Goal: Complete application form: Complete application form

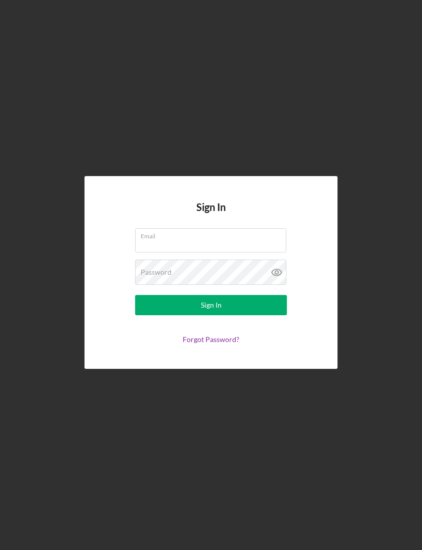
click at [261, 252] on input "Email" at bounding box center [210, 240] width 151 height 24
type input "ShalekeRussell@yahoo.com"
click at [211, 315] on button "Sign In" at bounding box center [211, 305] width 152 height 20
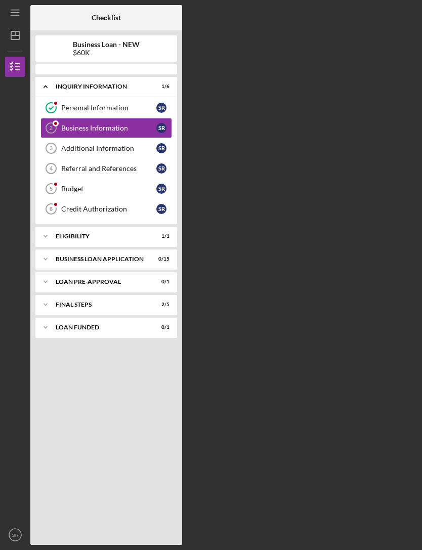
scroll to position [32, 0]
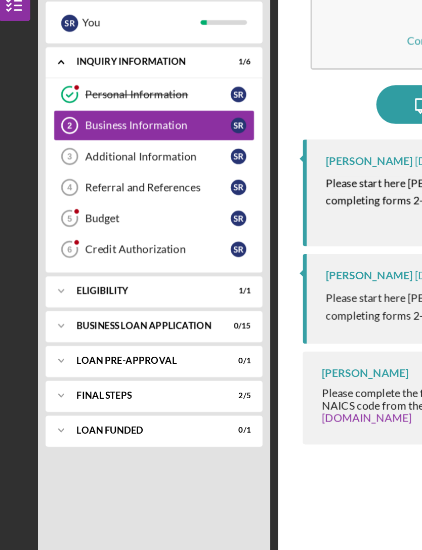
click at [156, 140] on div "S R" at bounding box center [161, 145] width 10 height 10
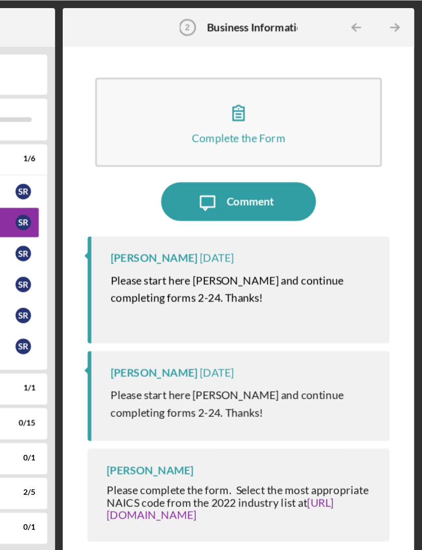
scroll to position [0, 0]
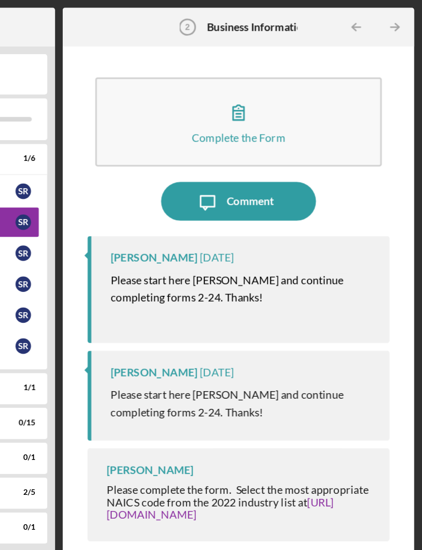
click at [208, 86] on button "Complete the Form Form" at bounding box center [302, 80] width 188 height 58
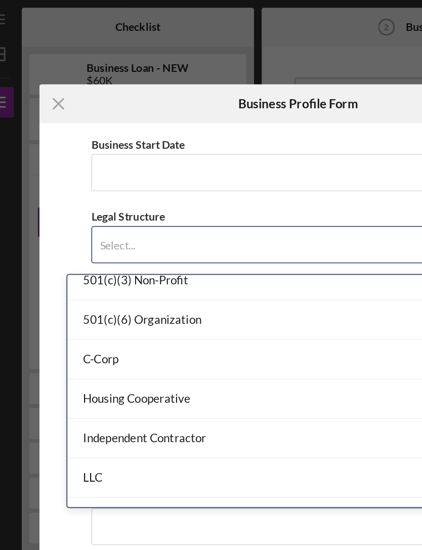
scroll to position [65, 0]
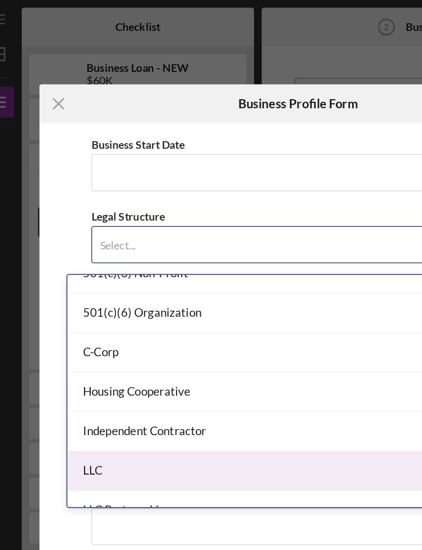
click at [142, 303] on div "LLC" at bounding box center [194, 308] width 269 height 26
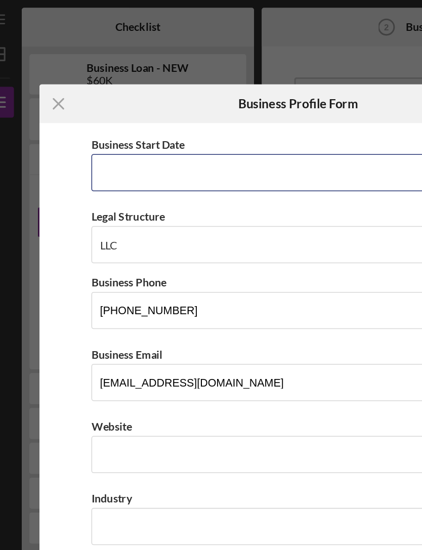
click at [201, 113] on input "Business Start Date" at bounding box center [211, 113] width 270 height 24
type input "09/09/2025"
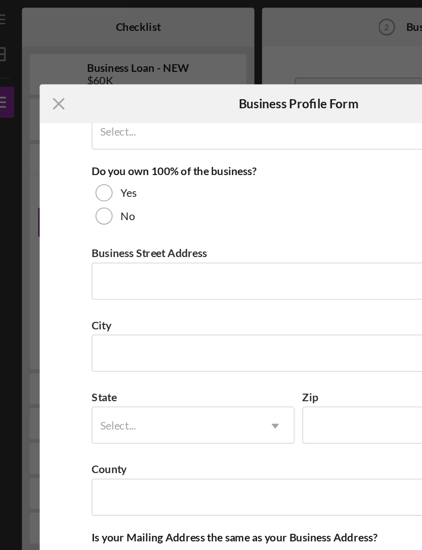
scroll to position [529, 0]
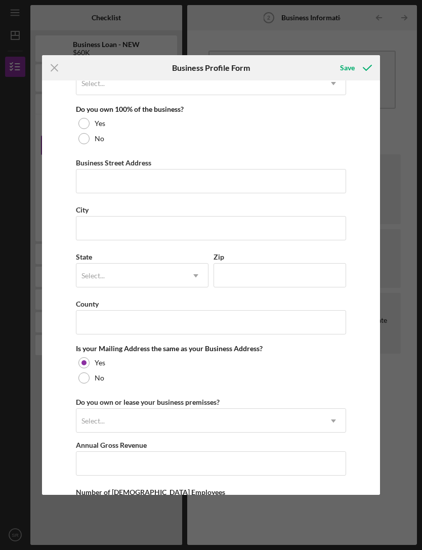
click at [61, 65] on icon "Icon/Menu Close" at bounding box center [54, 67] width 25 height 25
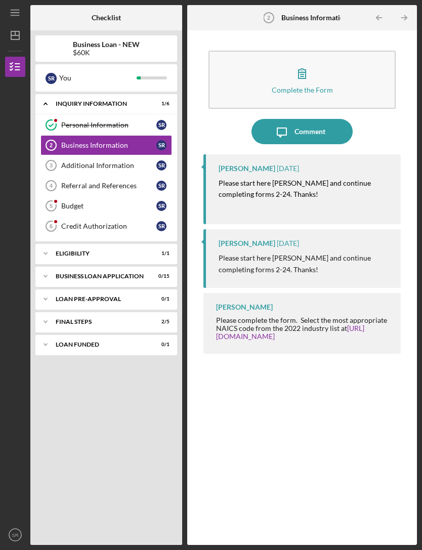
click at [127, 165] on div "Additional Information" at bounding box center [108, 165] width 95 height 8
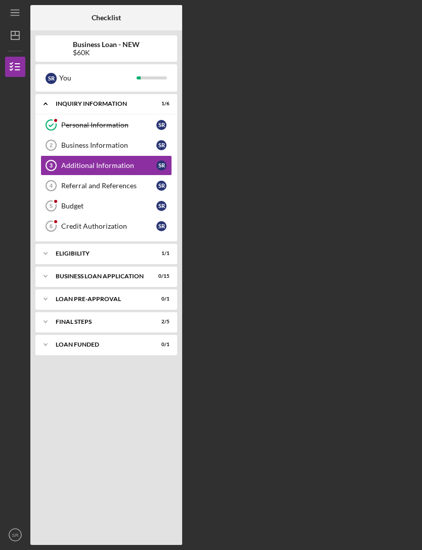
scroll to position [32, 0]
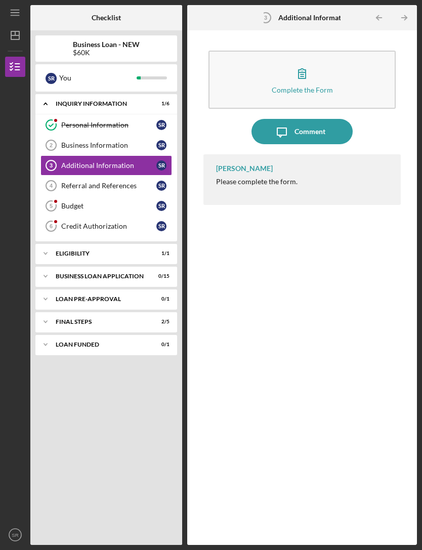
click at [365, 51] on button "Complete the Form Form" at bounding box center [302, 80] width 188 height 58
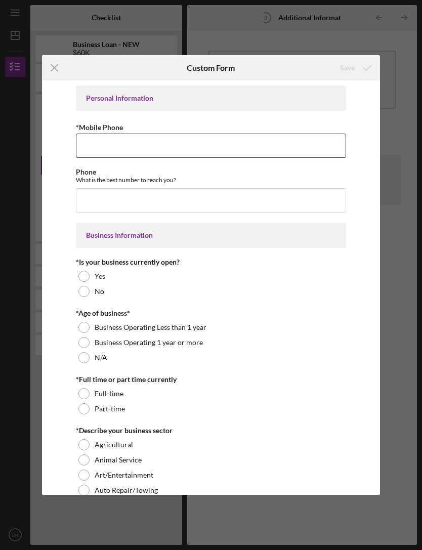
click at [322, 151] on input "*Mobile Phone" at bounding box center [211, 145] width 270 height 24
type input "(217) 274-1289"
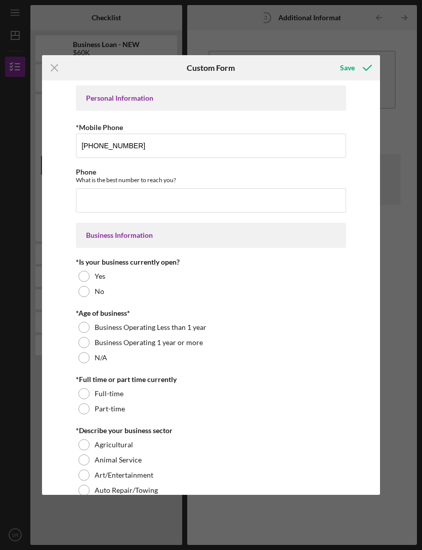
click at [311, 296] on div "No" at bounding box center [211, 291] width 270 height 15
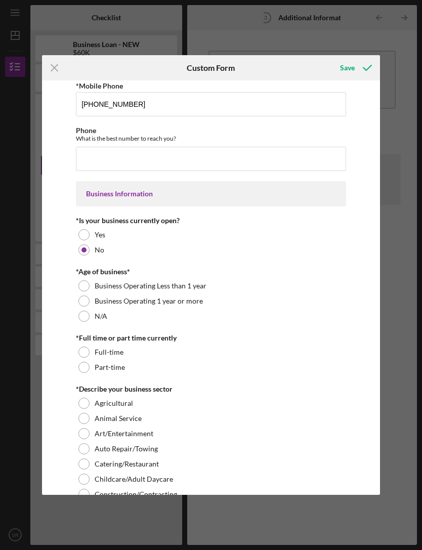
scroll to position [42, 0]
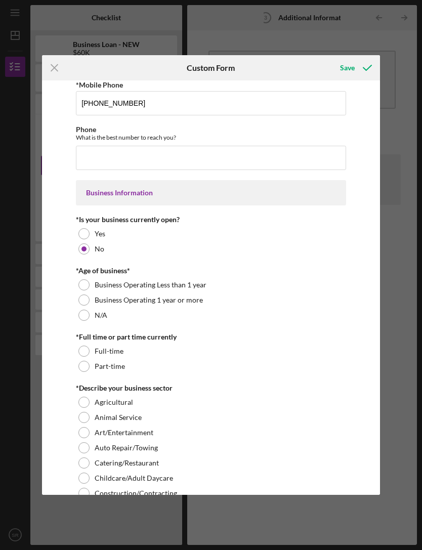
click at [81, 320] on div at bounding box center [83, 314] width 11 height 11
click at [76, 369] on div "Part-time" at bounding box center [211, 365] width 270 height 15
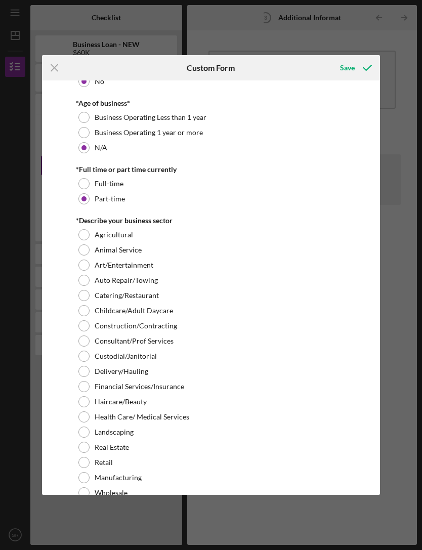
scroll to position [204, 0]
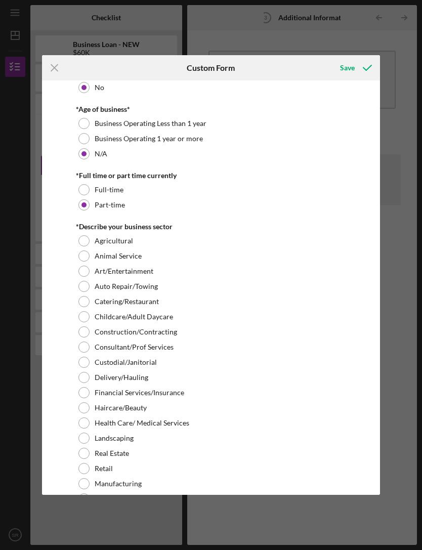
click at [288, 302] on div "Catering/Restaurant" at bounding box center [211, 301] width 270 height 15
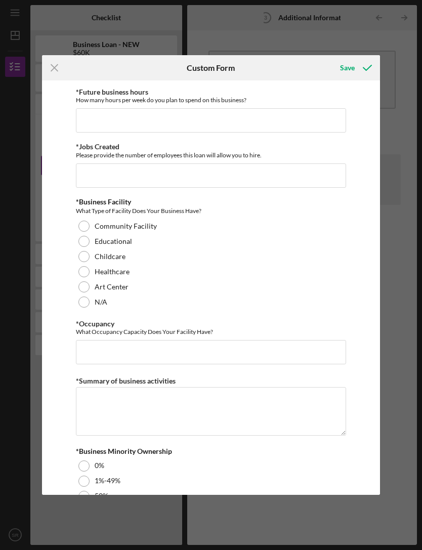
scroll to position [877, 0]
click at [209, 242] on div "Educational" at bounding box center [211, 240] width 270 height 15
click at [239, 228] on div "Community Facility" at bounding box center [211, 225] width 270 height 15
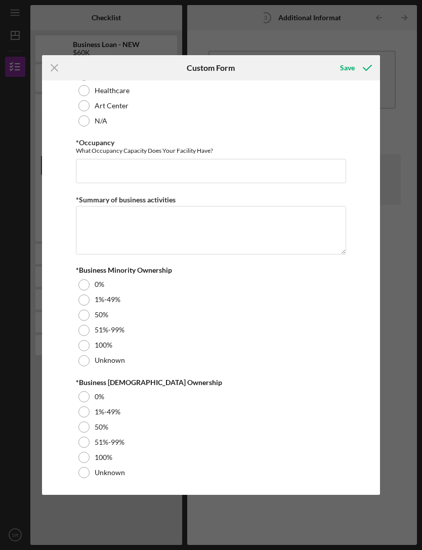
scroll to position [1064, 0]
click at [80, 339] on div "100%" at bounding box center [211, 345] width 270 height 15
click at [277, 443] on div "51%-99%" at bounding box center [211, 441] width 270 height 15
click at [282, 465] on div "Unknown" at bounding box center [211, 472] width 270 height 15
click at [290, 444] on div "51%-99%" at bounding box center [211, 441] width 270 height 15
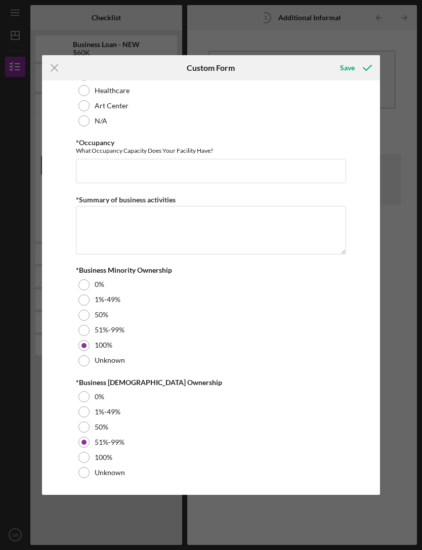
click at [289, 455] on div "100%" at bounding box center [211, 456] width 270 height 15
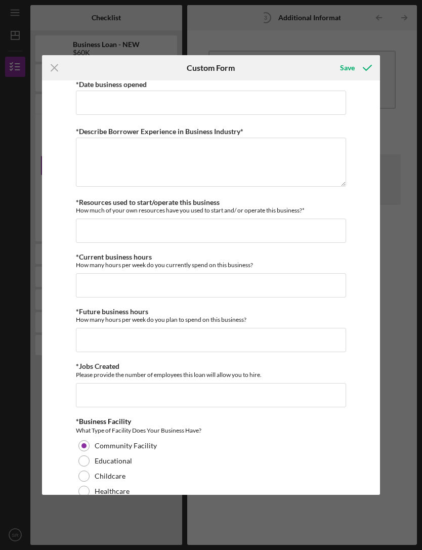
scroll to position [657, 0]
click at [349, 71] on div "Save" at bounding box center [347, 68] width 15 height 20
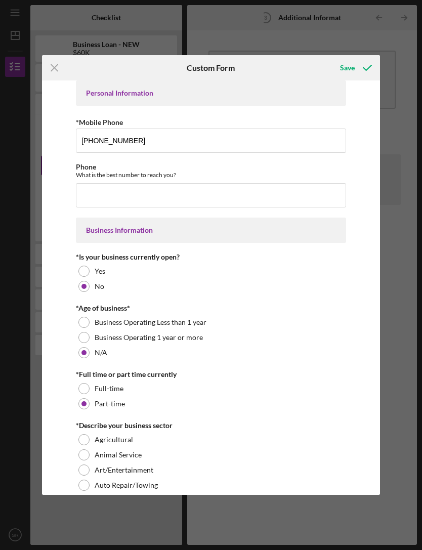
scroll to position [7, 0]
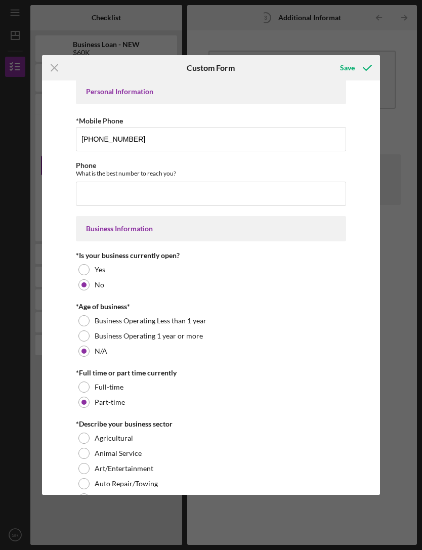
click at [59, 75] on icon "Icon/Menu Close" at bounding box center [54, 67] width 25 height 25
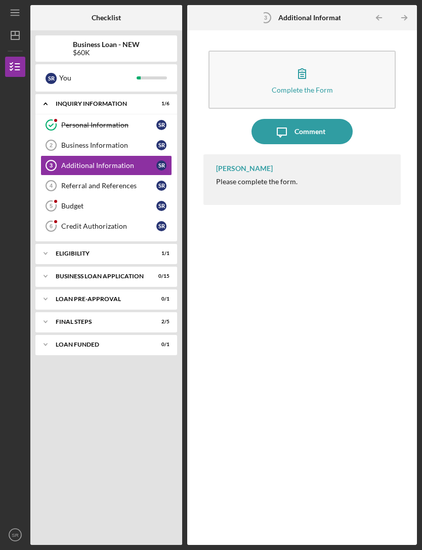
click at [142, 182] on div "Referral and References" at bounding box center [108, 186] width 95 height 8
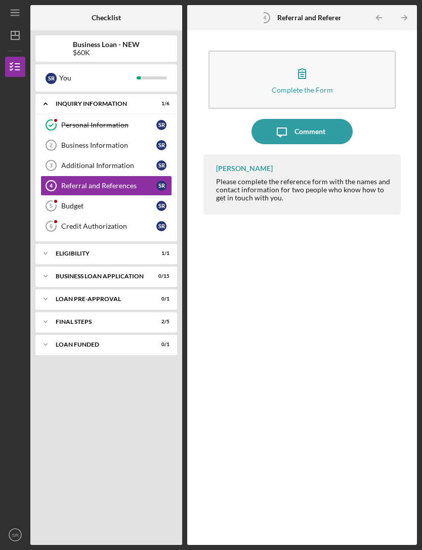
click at [366, 51] on button "Complete the Form Form" at bounding box center [302, 80] width 188 height 58
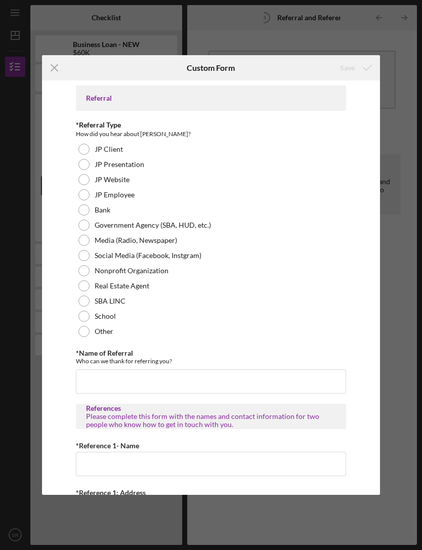
click at [167, 295] on div "SBA LINC" at bounding box center [211, 300] width 270 height 15
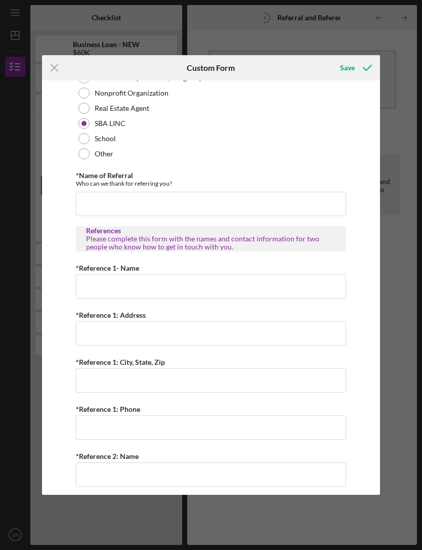
scroll to position [177, 0]
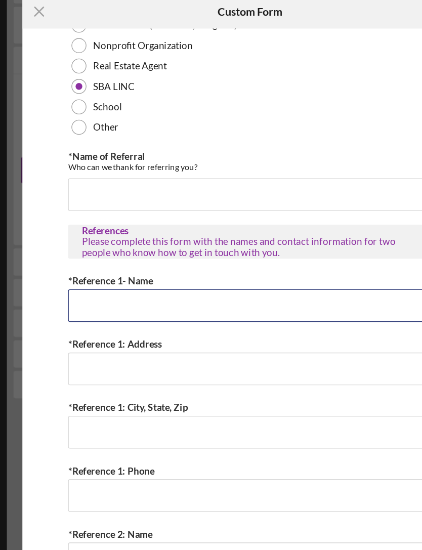
click at [241, 274] on input "*Reference 1- Name" at bounding box center [211, 286] width 270 height 24
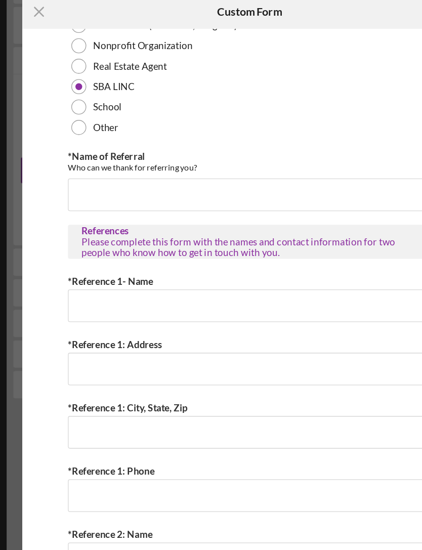
click at [275, 197] on div "Referral *Referral Type How did you hear about Justine PETERSEN? JP Client JP P…" at bounding box center [211, 273] width 270 height 730
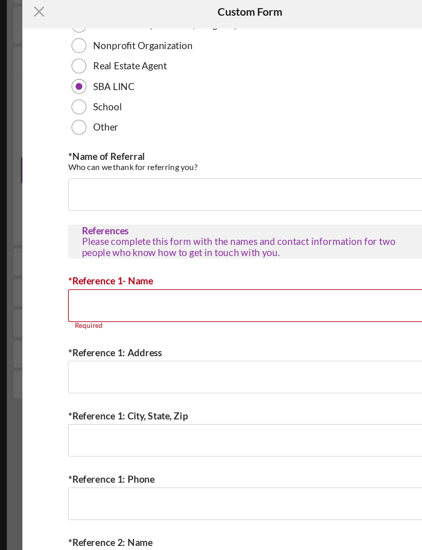
click at [234, 274] on input "*Reference 1- Name" at bounding box center [211, 286] width 270 height 24
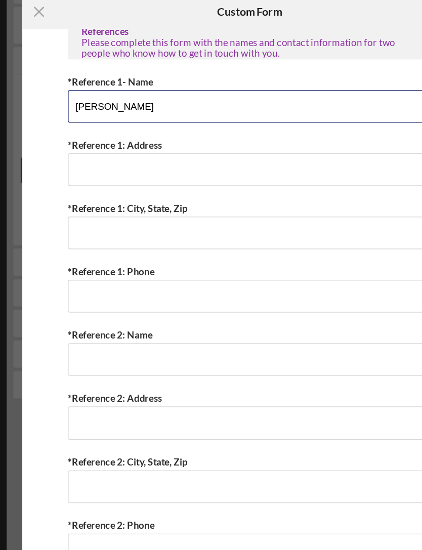
scroll to position [329, 0]
type input "Angel Hudson"
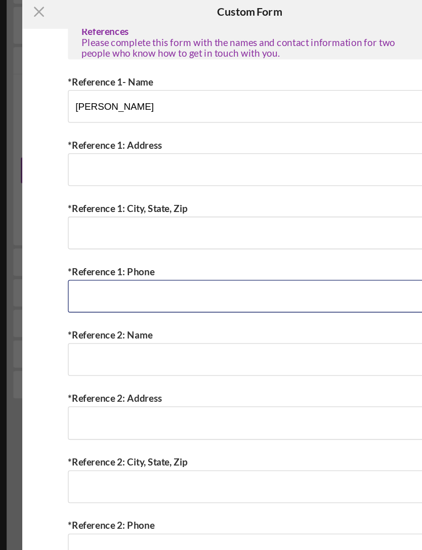
click at [266, 267] on input "*Reference 1: Phone" at bounding box center [211, 279] width 270 height 24
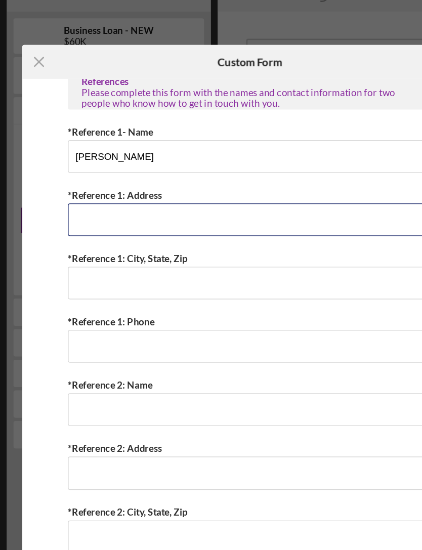
click at [239, 173] on input "*Reference 1: Address" at bounding box center [211, 185] width 270 height 24
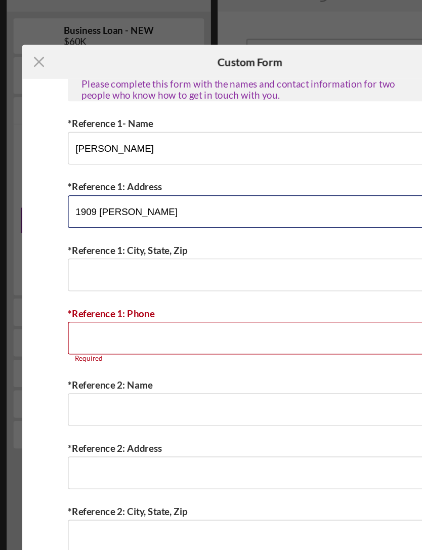
type input "1909 Patrick Henry Cir"
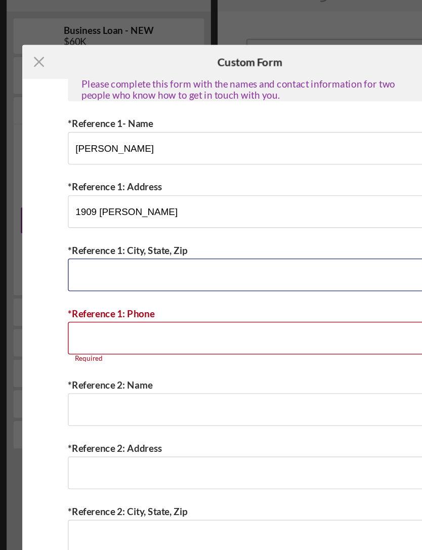
click at [228, 214] on input "*Reference 1: City, State, Zip" at bounding box center [211, 226] width 270 height 24
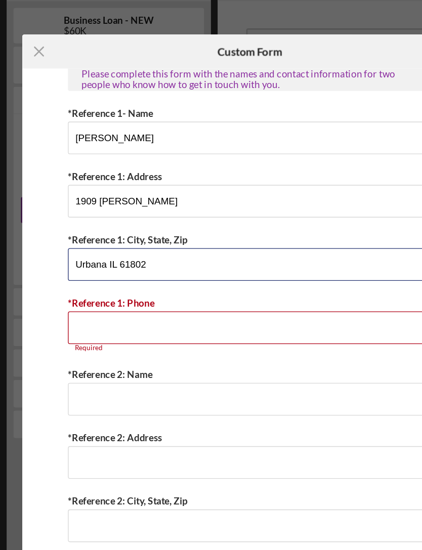
scroll to position [340, 0]
type input "Urbana IL 61802"
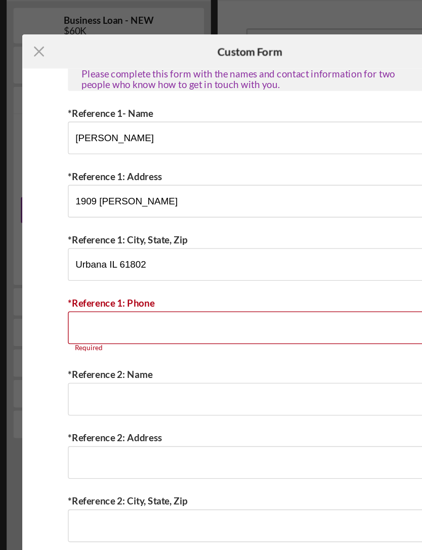
click at [76, 261] on input "*Reference 1: Phone" at bounding box center [211, 273] width 270 height 24
type input "(3##) ###-####"
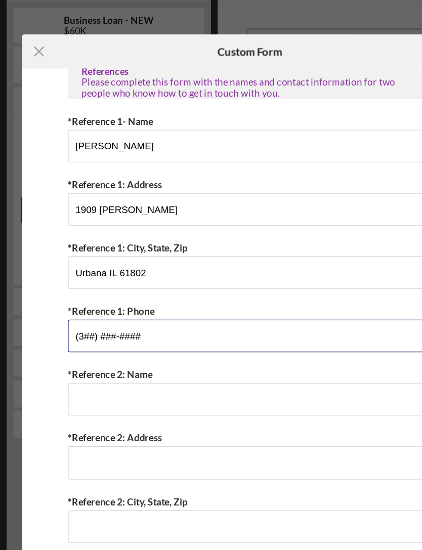
scroll to position [334, 0]
type input "(217) 530-2727"
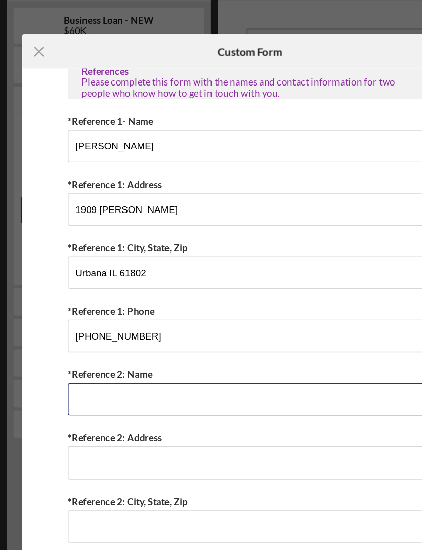
click at [76, 314] on input "*Reference 2: Name" at bounding box center [211, 326] width 270 height 24
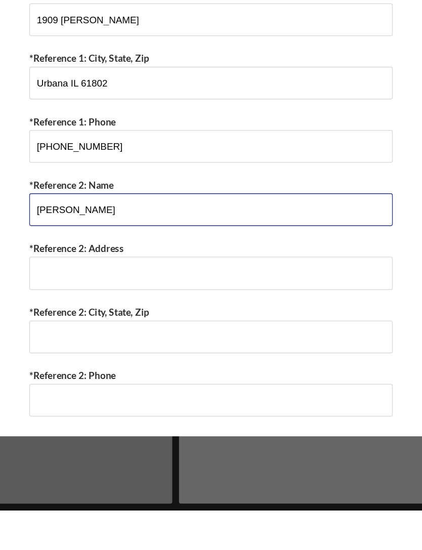
type input "Tomeka Turner"
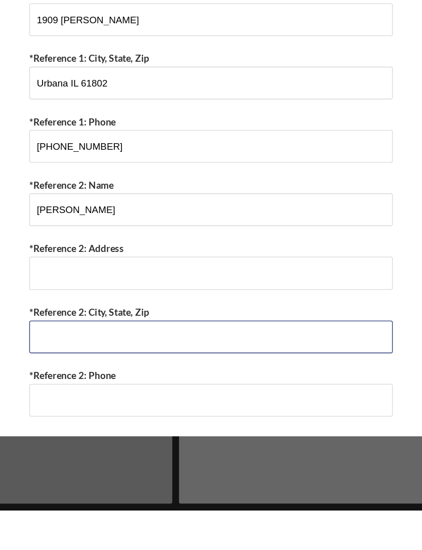
click at [76, 409] on input "*Reference 2: City, State, Zip" at bounding box center [211, 421] width 270 height 24
type input "Champaign IL"
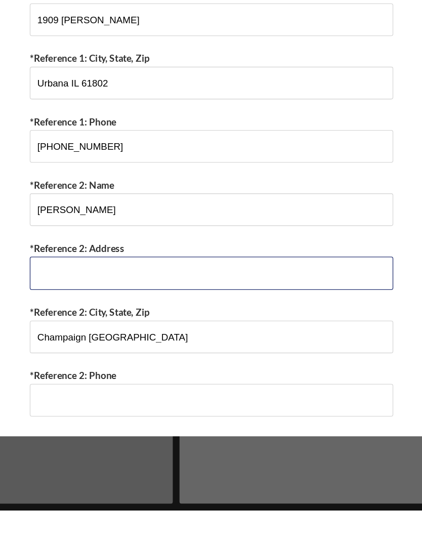
click at [76, 361] on input "*Reference 2: Address" at bounding box center [211, 373] width 270 height 24
type input "Sangam on"
click at [76, 361] on input "Sangam on" at bounding box center [211, 373] width 270 height 24
click at [80, 361] on input "Sangam on" at bounding box center [211, 373] width 270 height 24
click at [76, 361] on input "Sangam on" at bounding box center [211, 373] width 270 height 24
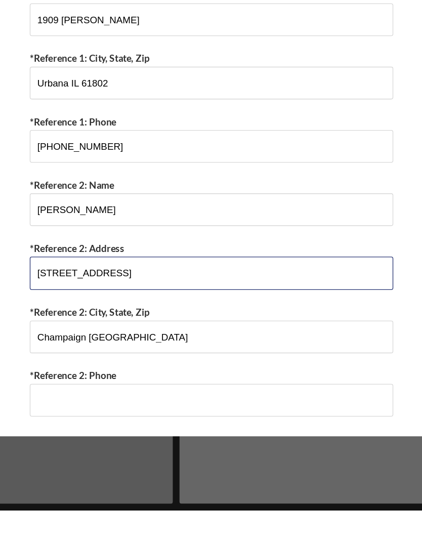
type input "2709 Sangamon dr"
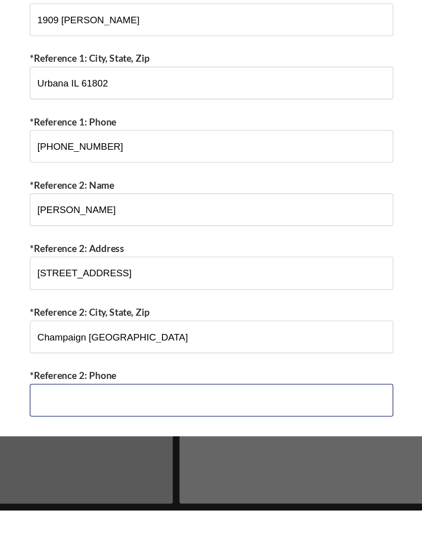
click at [76, 456] on input "*Reference 2: Phone" at bounding box center [211, 468] width 270 height 24
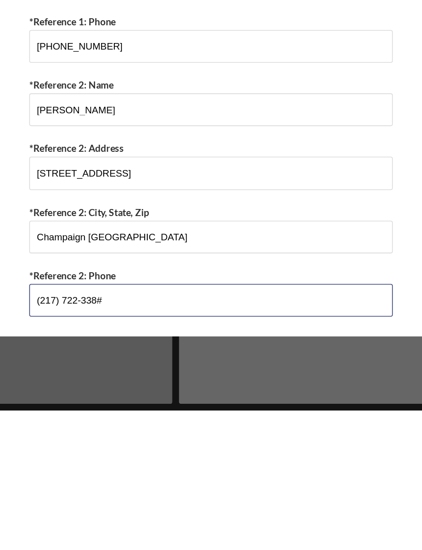
type input "(217) 722-3388"
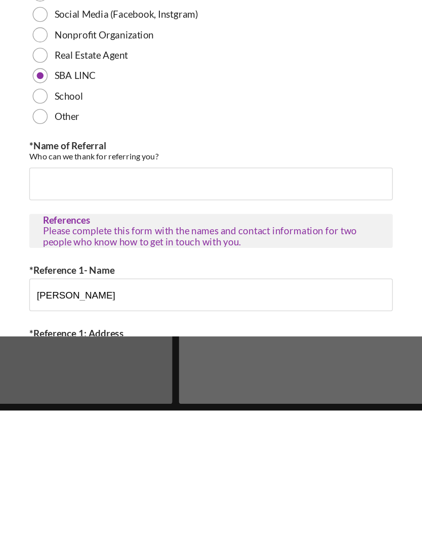
scroll to position [0, 0]
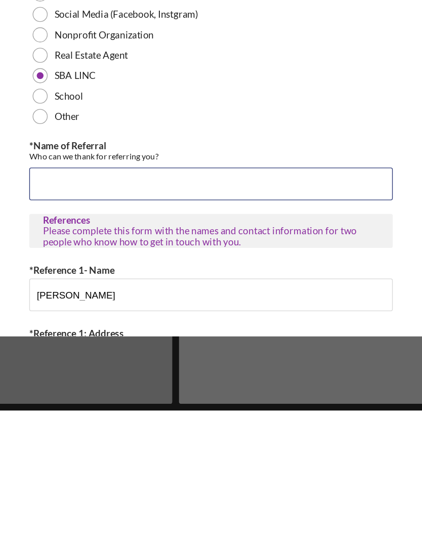
click at [222, 369] on input "*Name of Referral" at bounding box center [211, 381] width 270 height 24
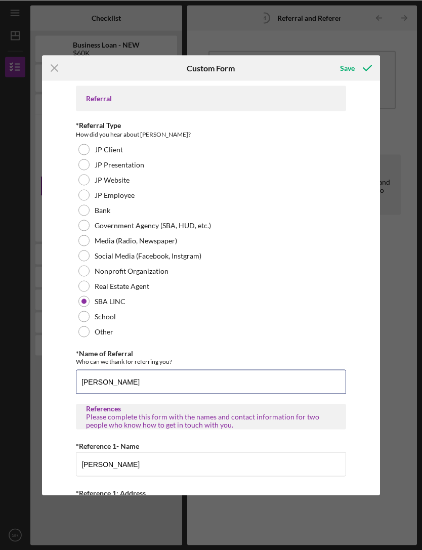
type input "Madeleine Woiske"
click at [346, 69] on div "Save" at bounding box center [347, 68] width 15 height 20
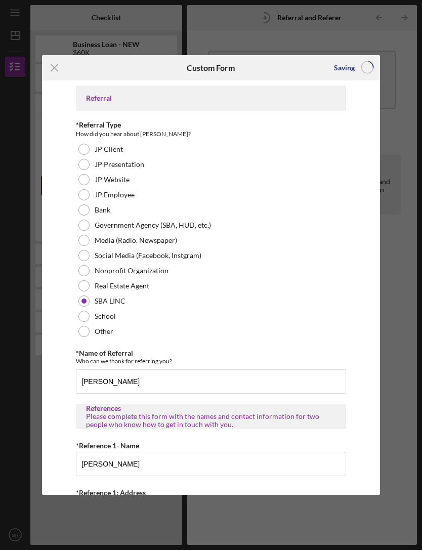
scroll to position [32, 0]
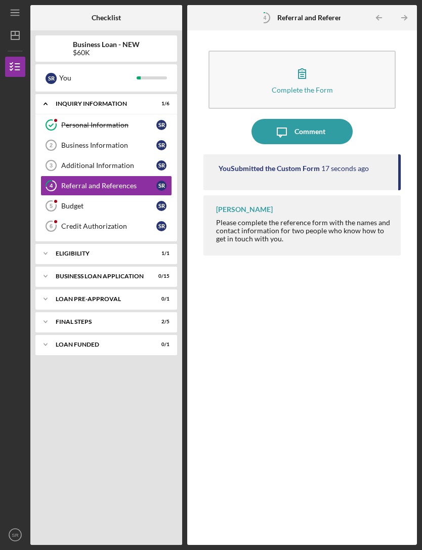
click at [130, 202] on div "Budget" at bounding box center [108, 206] width 95 height 8
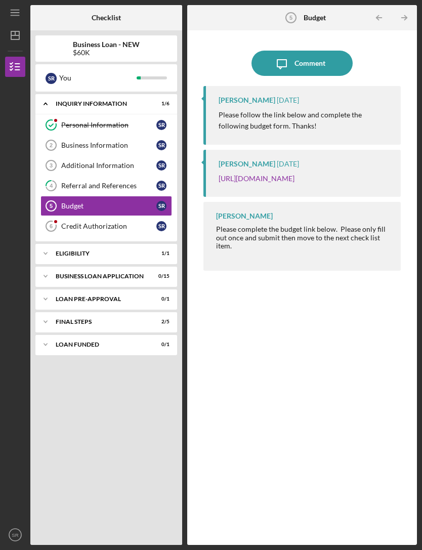
click at [294, 174] on link "[URL][DOMAIN_NAME]" at bounding box center [256, 178] width 76 height 9
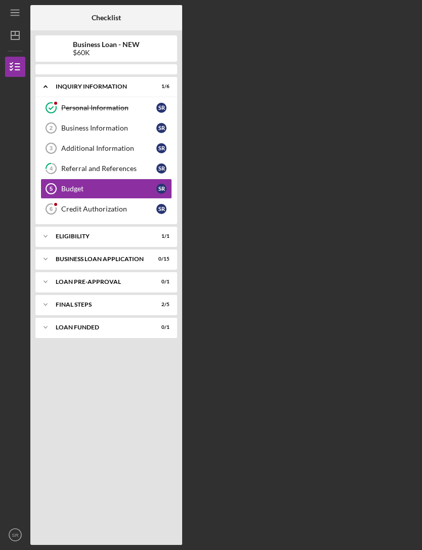
scroll to position [32, 0]
